Goal: Task Accomplishment & Management: Use online tool/utility

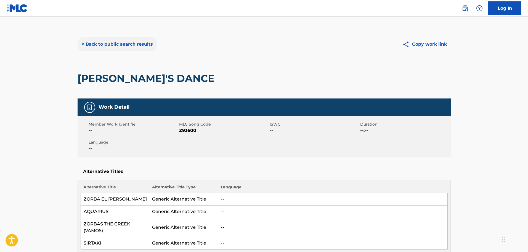
click at [118, 41] on button "< Back to public search results" at bounding box center [117, 44] width 79 height 14
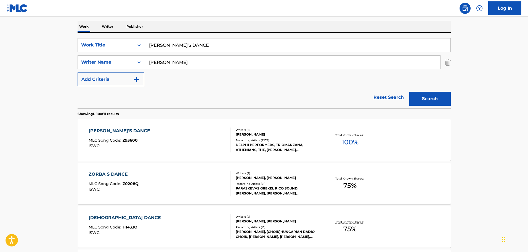
scroll to position [34, 0]
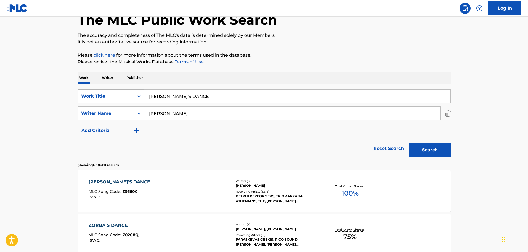
drag, startPoint x: 193, startPoint y: 99, endPoint x: 118, endPoint y: 99, distance: 74.6
click at [118, 99] on div "SearchWithCriteriafe85788c-f4dc-4219-9efe-f9e01b414502 Work Title ZORBA'S DANCE" at bounding box center [264, 96] width 373 height 14
paste input "GIVE YOUR HEART A BREAK"
type input "GIVE YOUR HEART A BREAK"
paste input "[PERSON_NAME]"
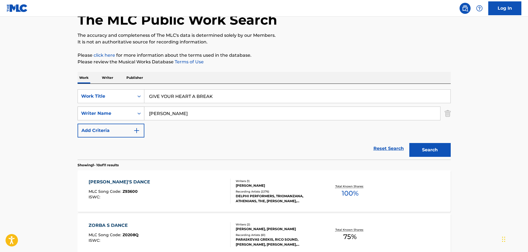
drag, startPoint x: 166, startPoint y: 114, endPoint x: 112, endPoint y: 114, distance: 54.1
click at [112, 114] on div "SearchWithCriteriaad3abfc2-cf64-4fc9-9a39-7642e1cd37fe Writer Name [PERSON_NAME]" at bounding box center [264, 113] width 373 height 14
type input "[PERSON_NAME]"
click at [410, 143] on button "Search" at bounding box center [430, 150] width 41 height 14
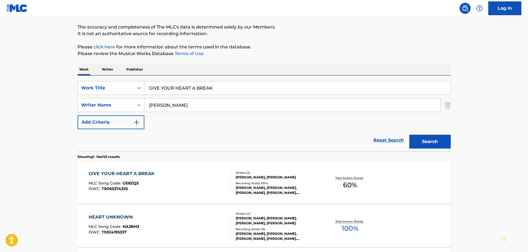
scroll to position [55, 0]
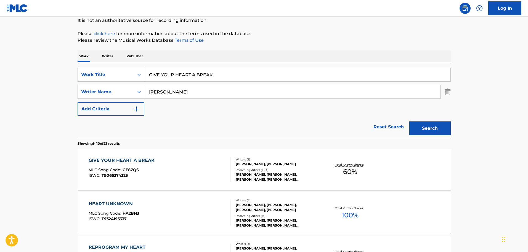
click at [215, 171] on div "GIVE YOUR HEART A BREAK MLC Song Code : GE8ZQS ISWC : T9065374325" at bounding box center [160, 169] width 142 height 25
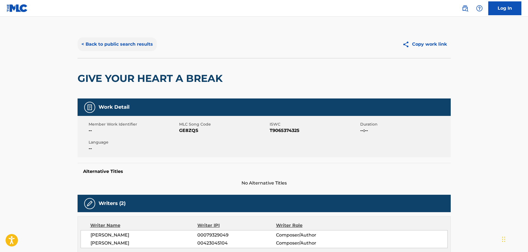
click at [127, 39] on button "< Back to public search results" at bounding box center [117, 44] width 79 height 14
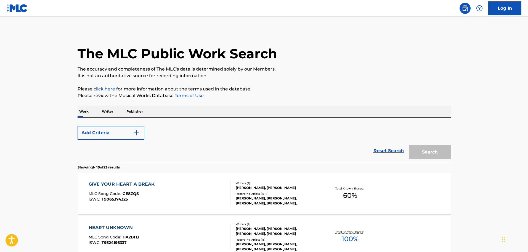
scroll to position [55, 0]
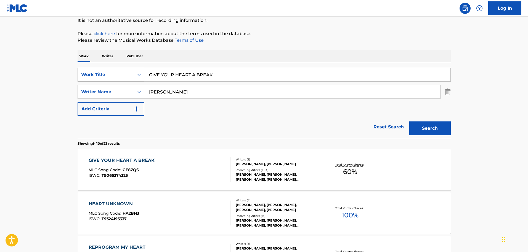
drag, startPoint x: 215, startPoint y: 74, endPoint x: 139, endPoint y: 80, distance: 75.9
click at [139, 80] on div "SearchWithCriteriafe85788c-f4dc-4219-9efe-f9e01b414502 Work Title GIVE YOUR HEA…" at bounding box center [264, 75] width 373 height 14
paste input "COQUETTE"
type input "COQUETTE"
drag, startPoint x: 209, startPoint y: 96, endPoint x: 132, endPoint y: 96, distance: 76.8
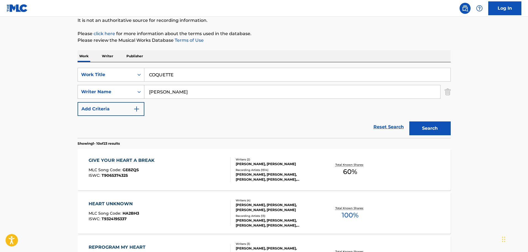
click at [132, 96] on div "SearchWithCriteriaad3abfc2-cf64-4fc9-9a39-7642e1cd37fe Writer Name [PERSON_NAME]" at bounding box center [264, 92] width 373 height 14
paste input "[PERSON_NAME]"
type input "[PERSON_NAME]"
click at [410, 121] on button "Search" at bounding box center [430, 128] width 41 height 14
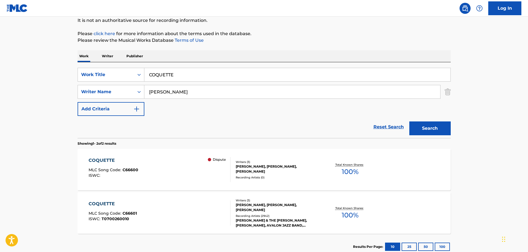
click at [215, 160] on p "Dispute" at bounding box center [219, 159] width 13 height 5
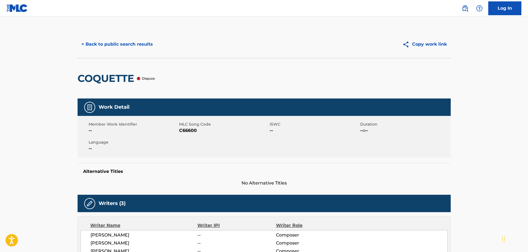
click at [147, 81] on p "Dispute" at bounding box center [148, 78] width 13 height 5
click at [142, 78] on div "Dispute" at bounding box center [146, 78] width 18 height 5
click at [98, 44] on button "< Back to public search results" at bounding box center [117, 44] width 79 height 14
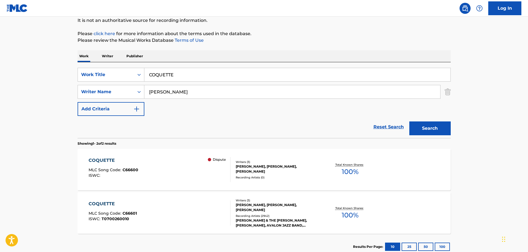
scroll to position [92, 0]
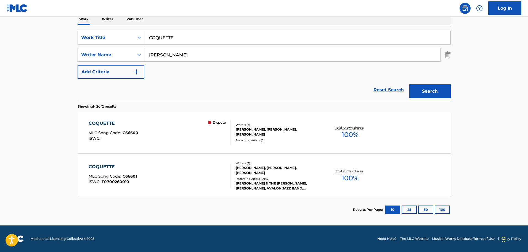
click at [218, 140] on div "Dispute" at bounding box center [219, 132] width 22 height 25
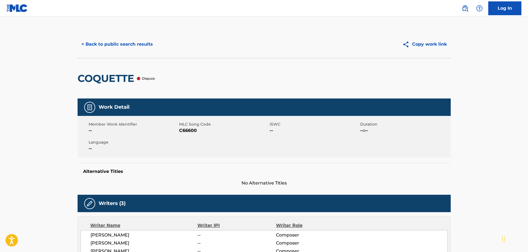
click at [148, 77] on p "Dispute" at bounding box center [148, 78] width 13 height 5
copy p "Dispute"
click at [202, 174] on h5 "Alternative Titles" at bounding box center [264, 171] width 362 height 6
